Goal: Navigation & Orientation: Find specific page/section

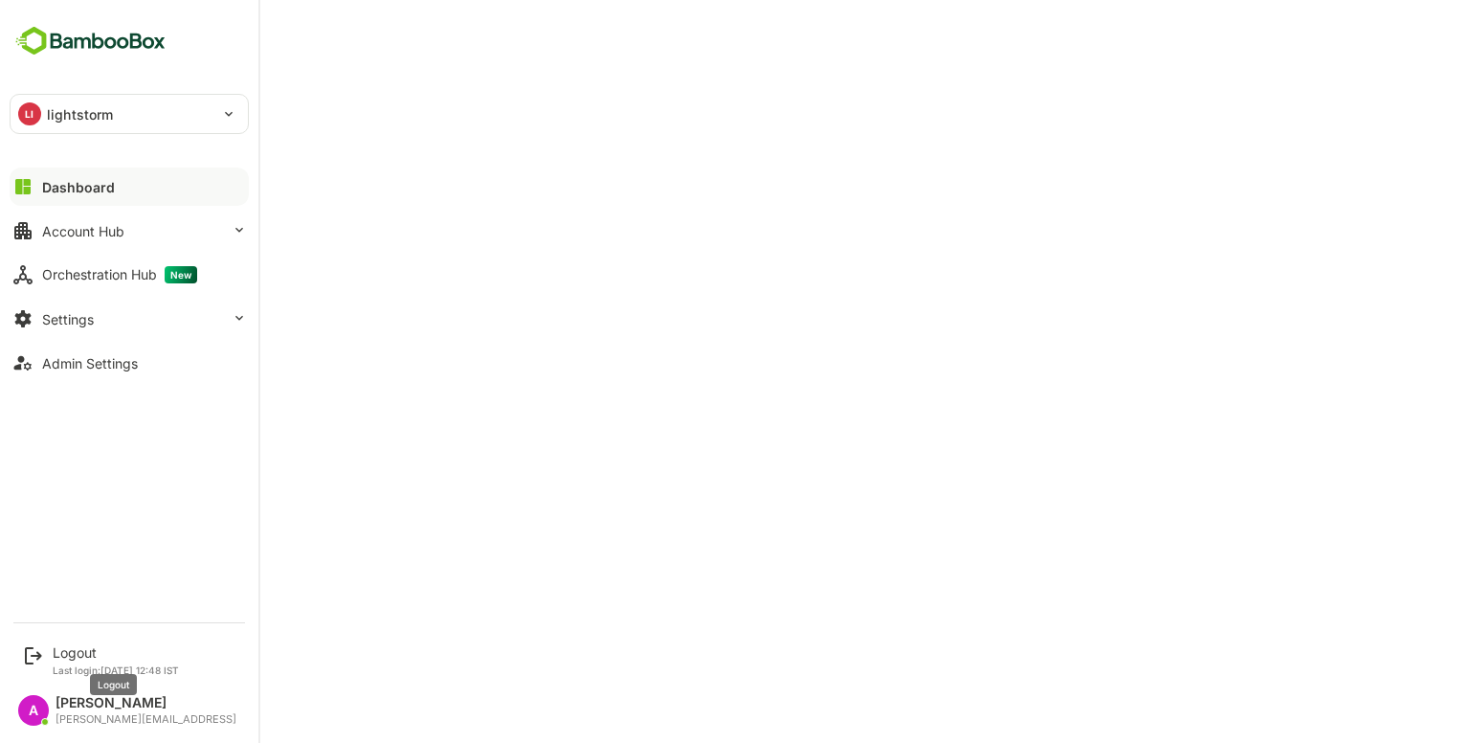
click at [90, 660] on div "Logout" at bounding box center [116, 652] width 126 height 16
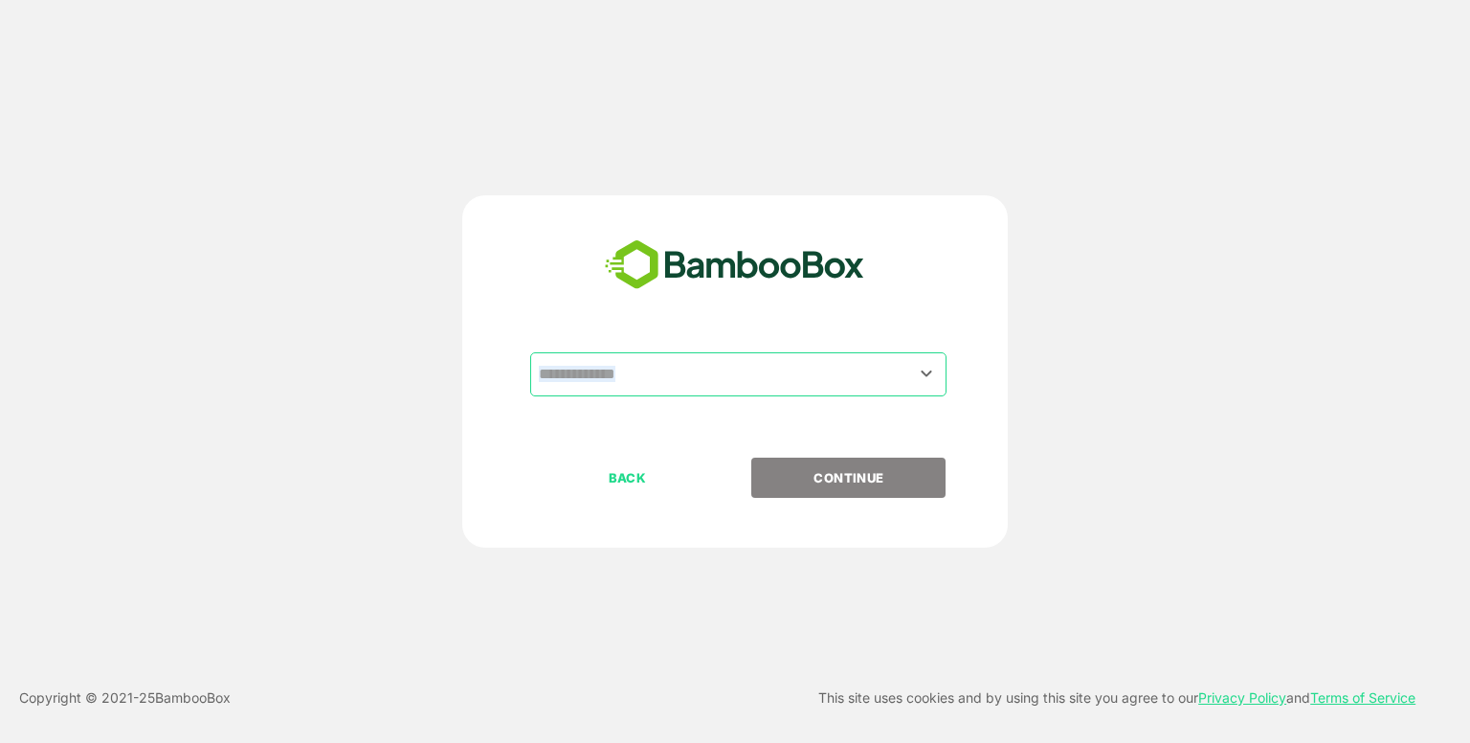
drag, startPoint x: 678, startPoint y: 396, endPoint x: 650, endPoint y: 384, distance: 30.4
click at [650, 384] on div "​" at bounding box center [735, 404] width 477 height 105
click at [650, 384] on input "text" at bounding box center [738, 374] width 409 height 36
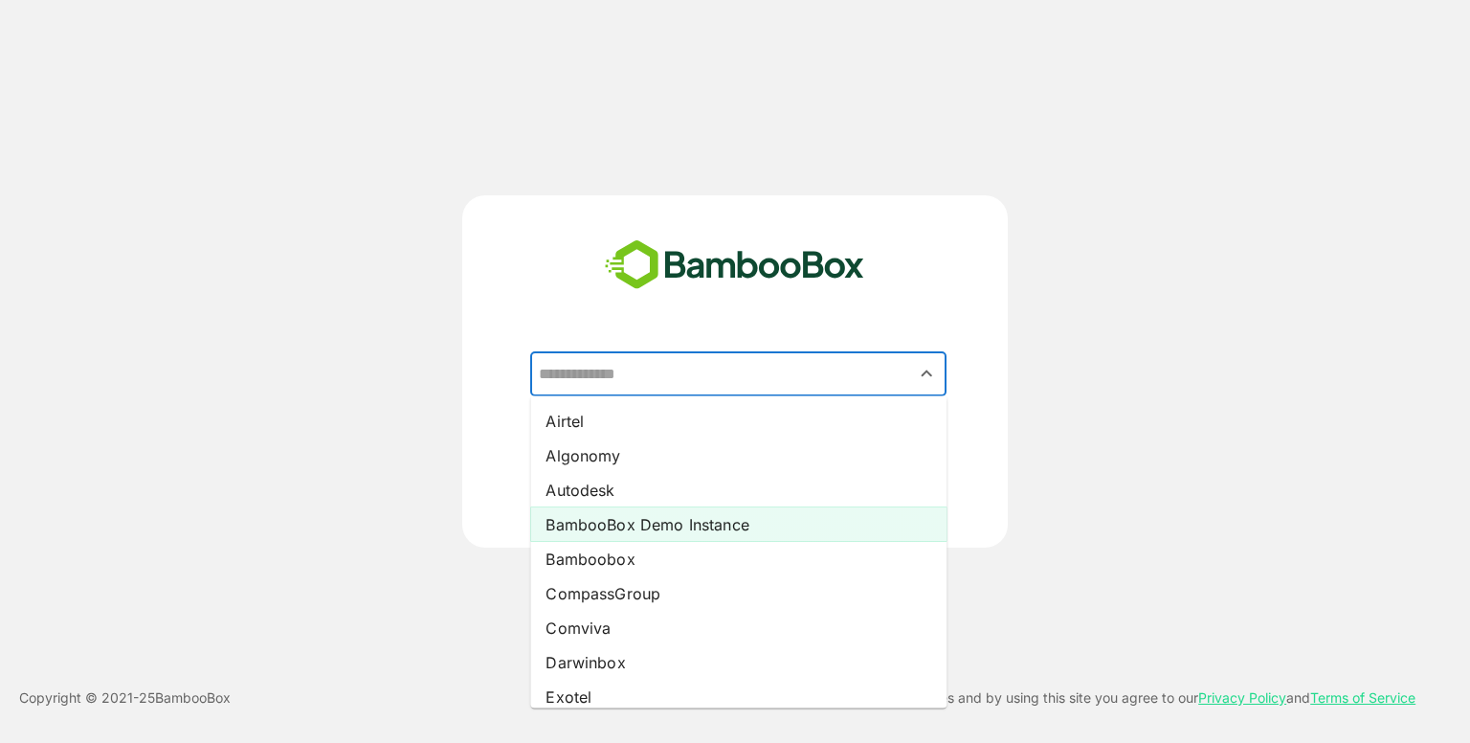
click at [677, 530] on li "BambooBox Demo Instance" at bounding box center [738, 524] width 416 height 34
type input "**********"
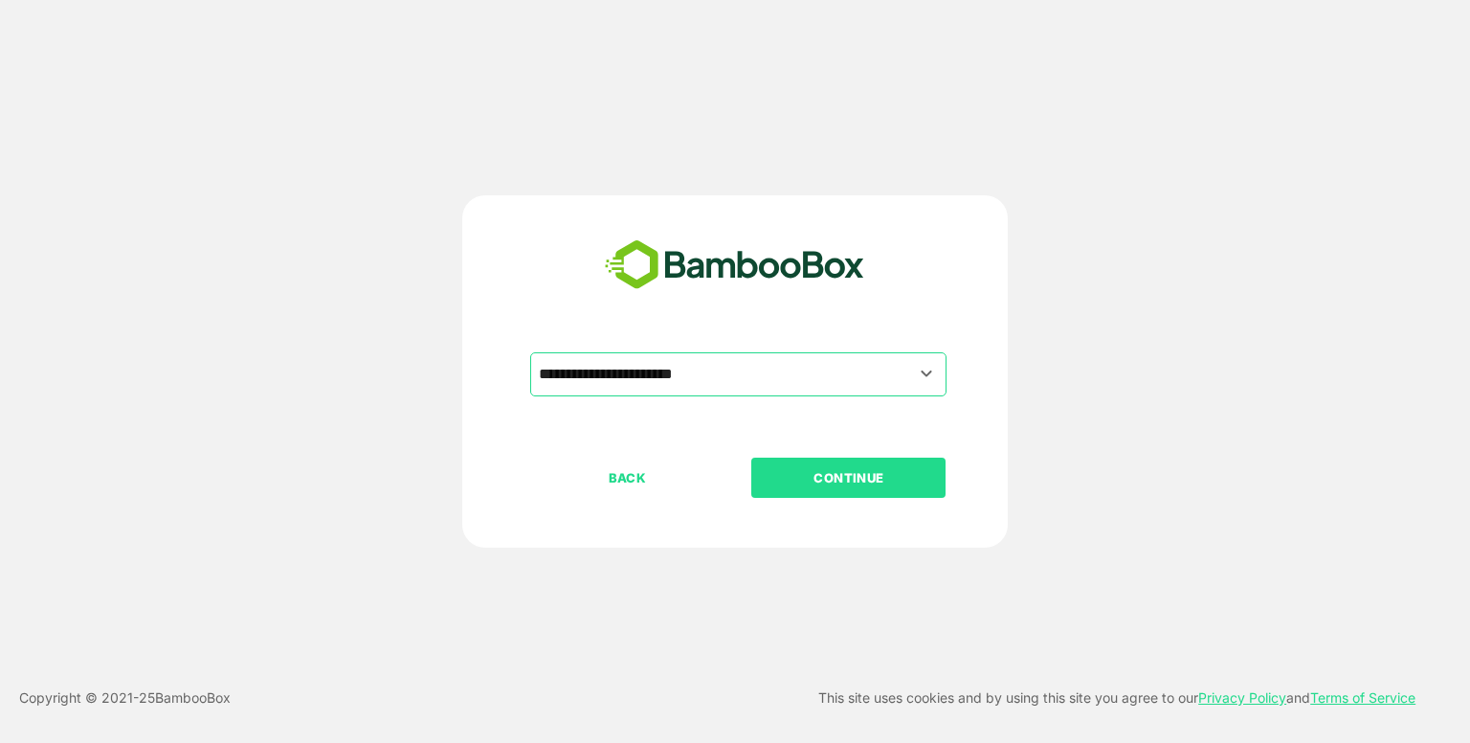
click at [816, 484] on p "CONTINUE" at bounding box center [848, 477] width 191 height 21
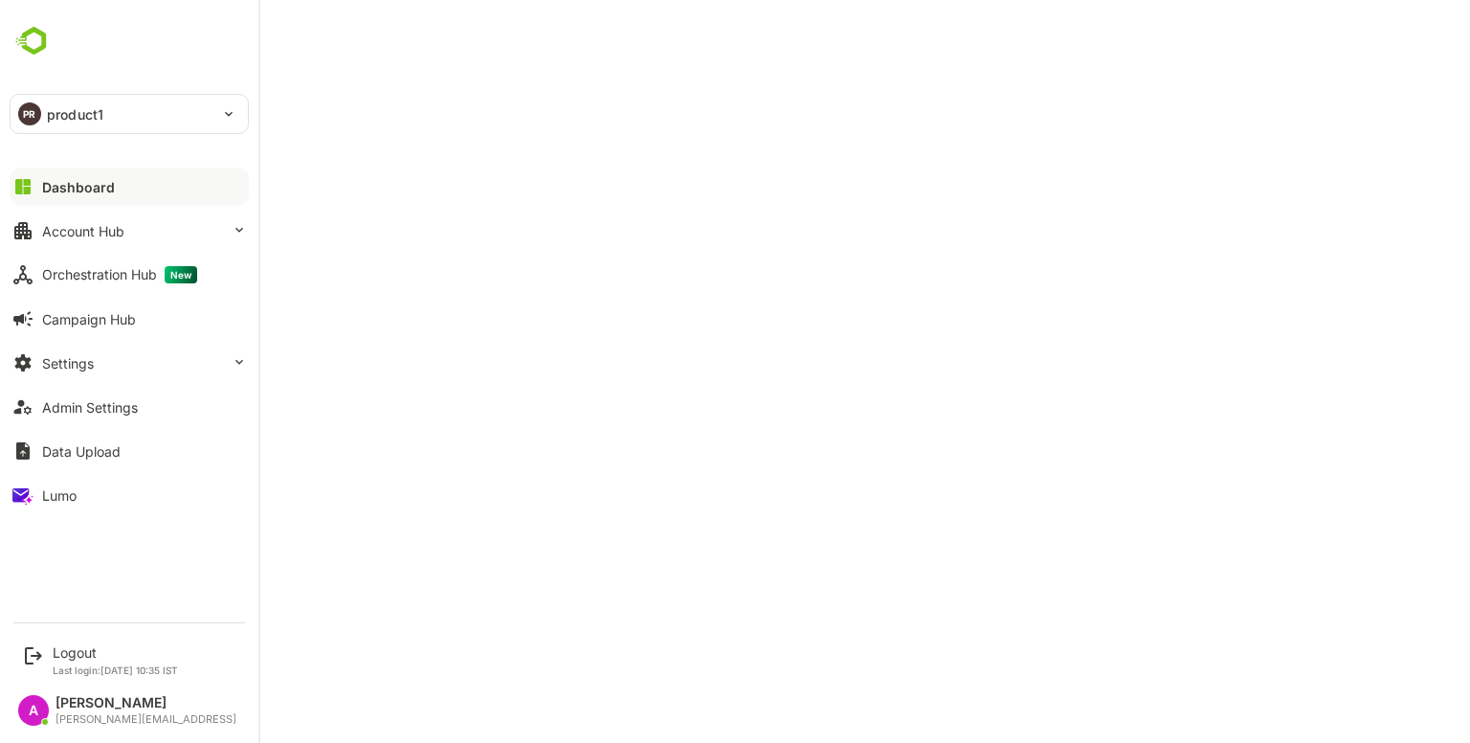
click at [54, 227] on div "Account Hub" at bounding box center [83, 231] width 82 height 16
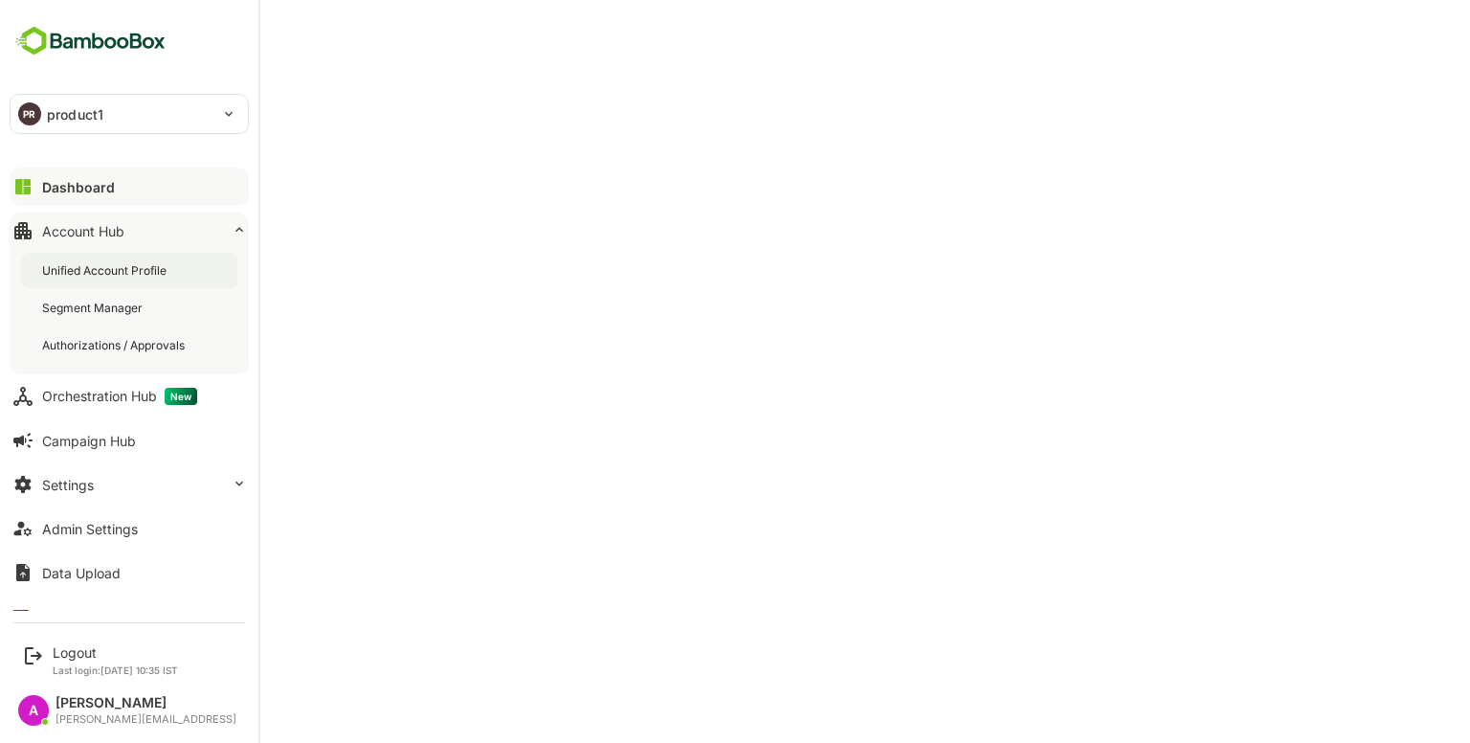
click at [107, 264] on div "Unified Account Profile" at bounding box center [106, 270] width 128 height 16
click at [73, 181] on div "Dashboard" at bounding box center [76, 187] width 69 height 16
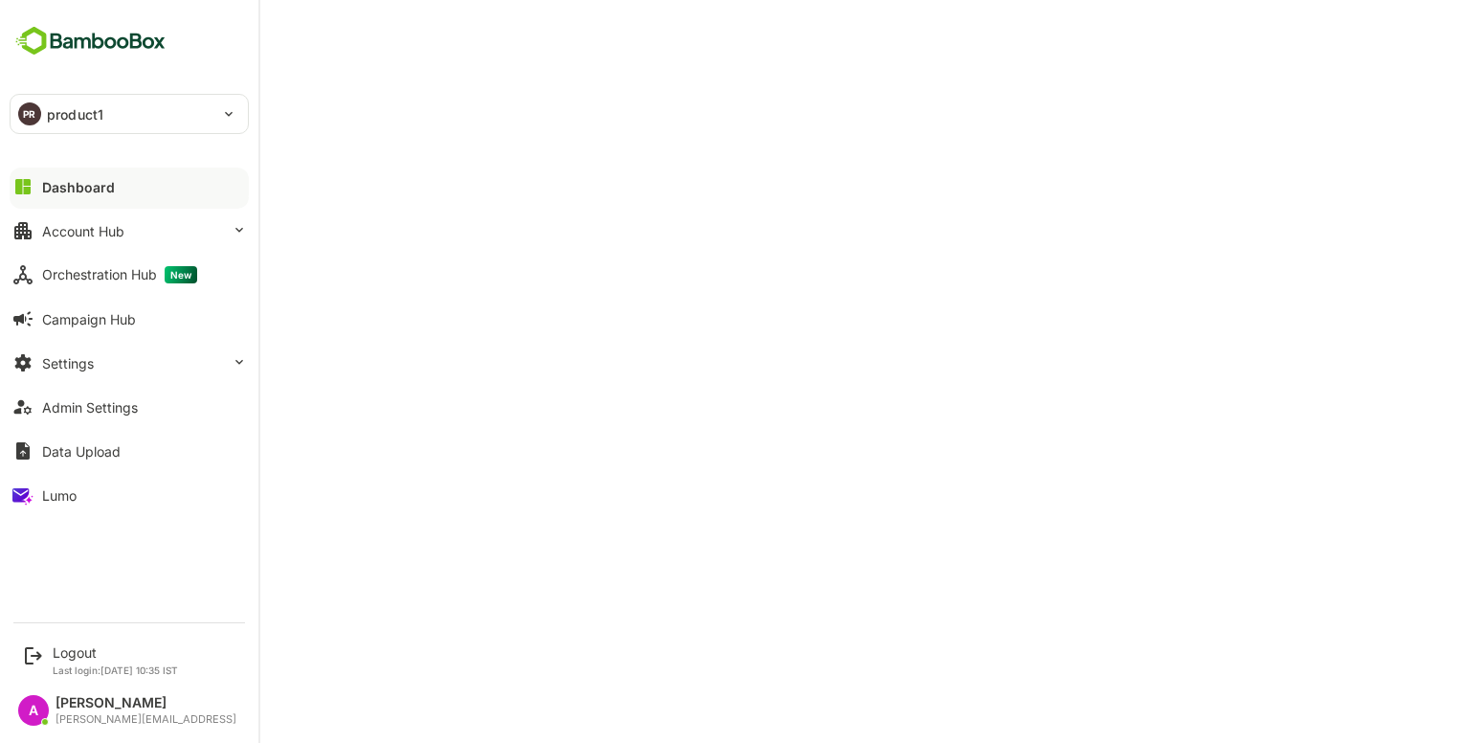
click at [39, 119] on div "PR" at bounding box center [29, 113] width 23 height 23
